Goal: Task Accomplishment & Management: Use online tool/utility

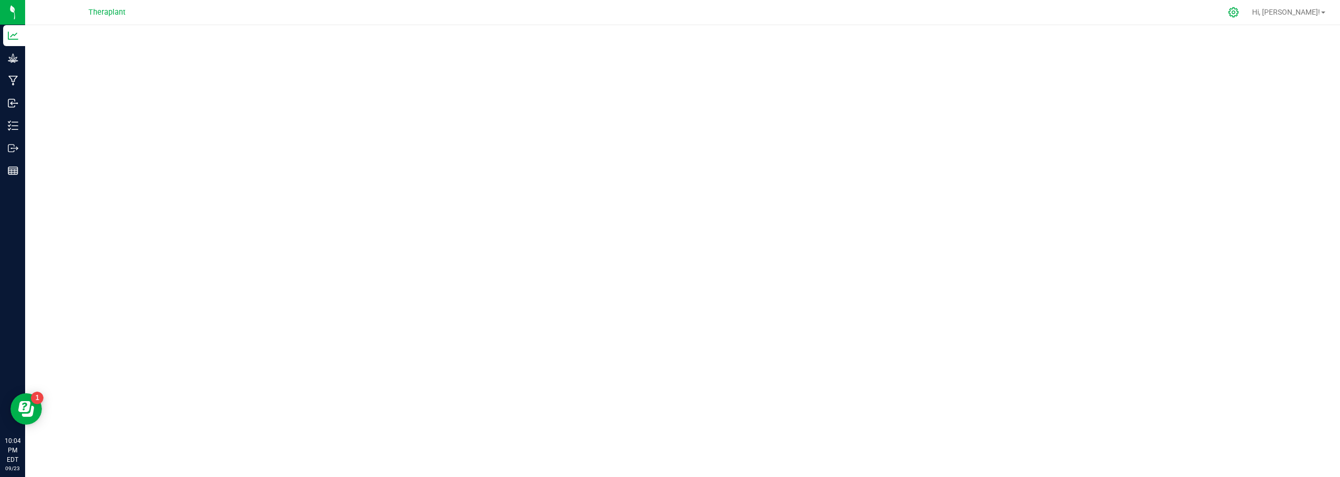
click at [1239, 9] on icon at bounding box center [1233, 12] width 11 height 11
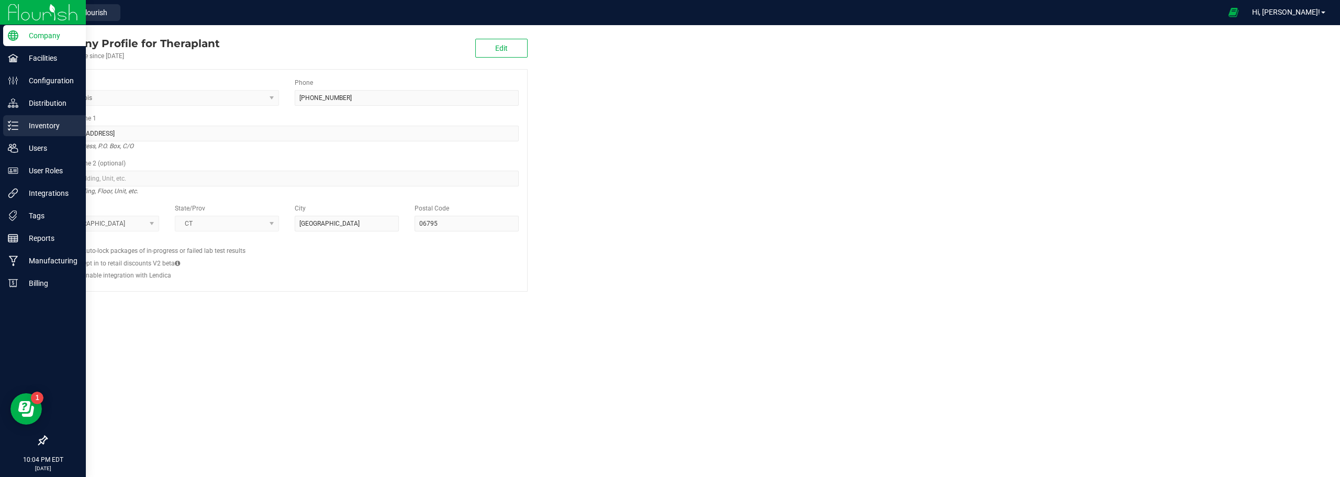
click at [30, 124] on p "Inventory" at bounding box center [49, 125] width 63 height 13
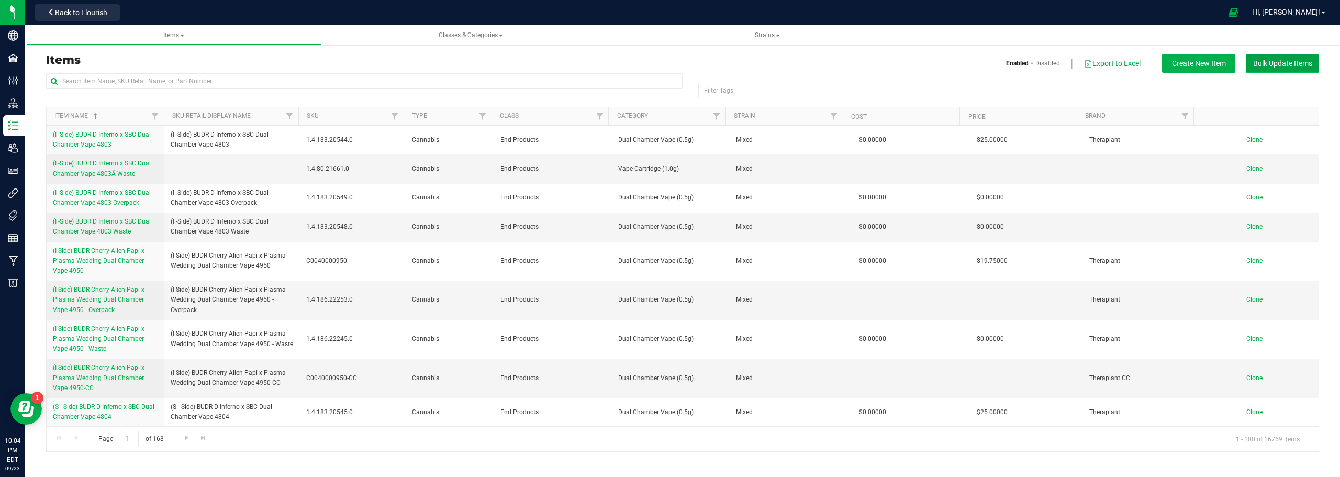
click at [1286, 61] on span "Bulk Update Items" at bounding box center [1282, 63] width 59 height 8
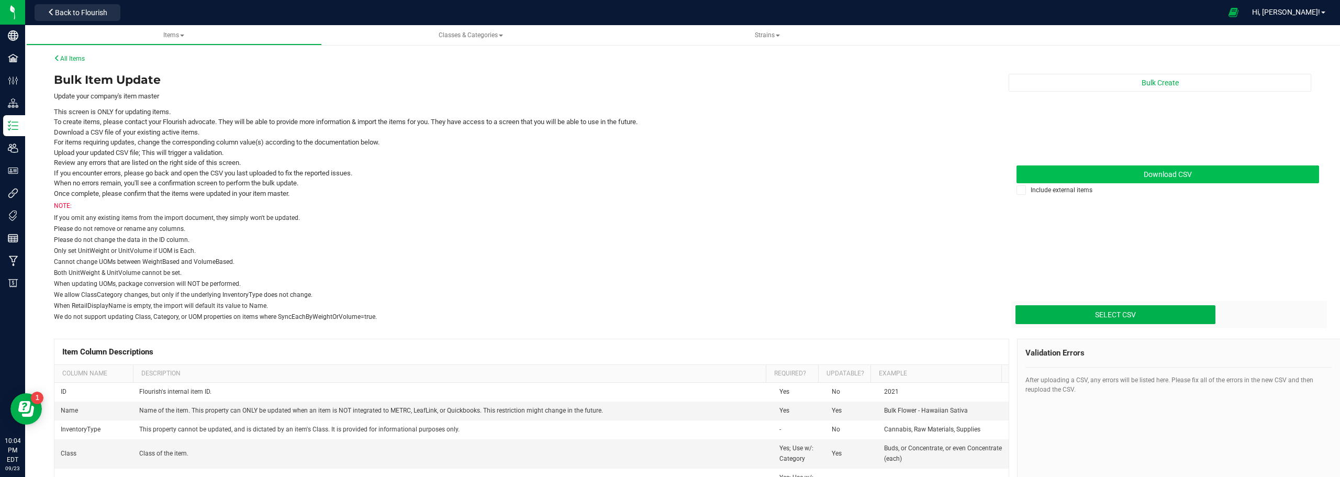
click at [1123, 174] on link "Download CSV" at bounding box center [1167, 174] width 302 height 18
